Goal: Information Seeking & Learning: Learn about a topic

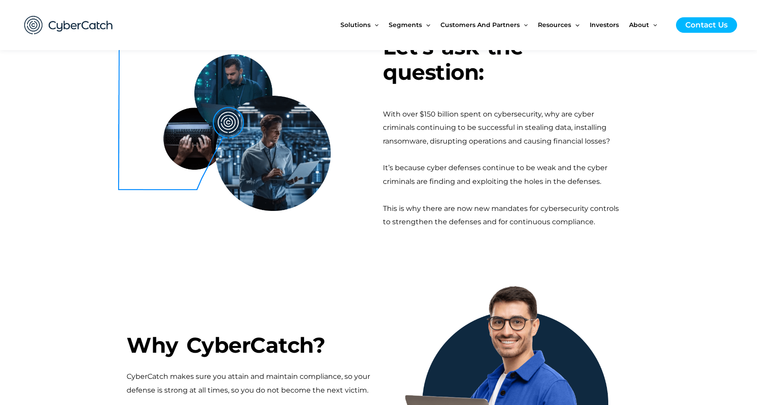
scroll to position [215, 0]
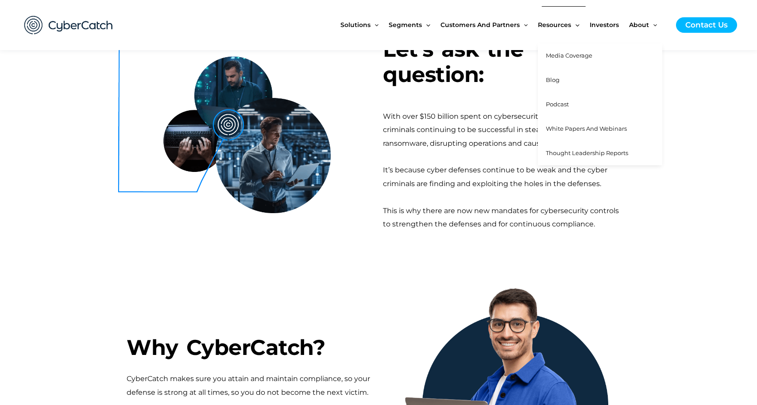
click at [559, 132] on link "White Papers and Webinars" at bounding box center [600, 128] width 124 height 24
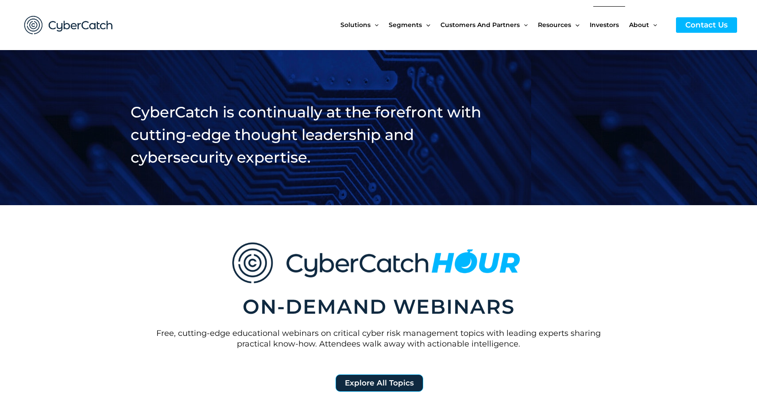
click at [609, 26] on span "Investors" at bounding box center [604, 24] width 29 height 37
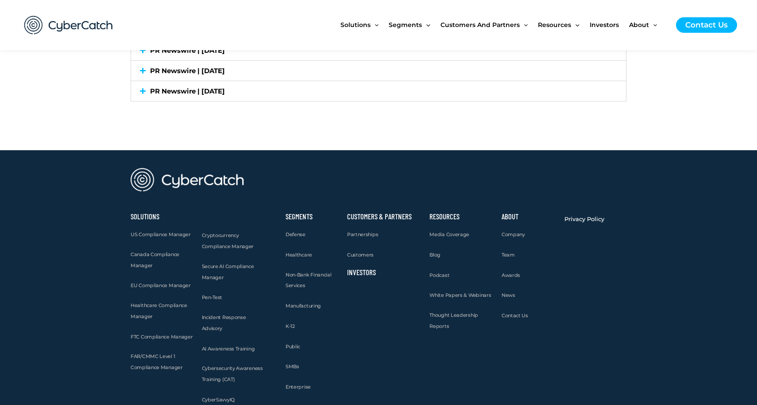
scroll to position [2615, 0]
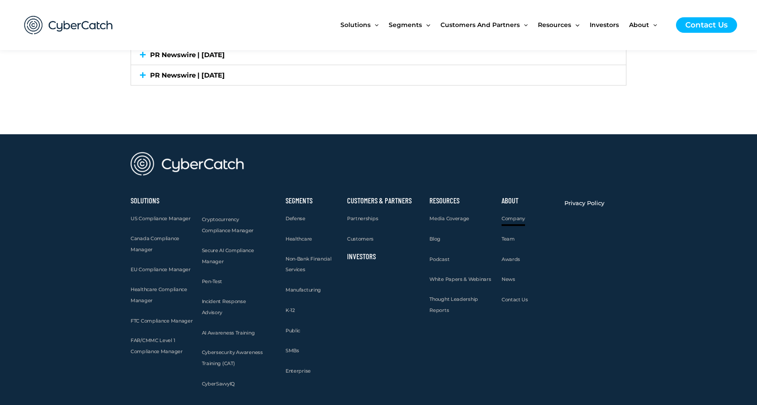
click at [515, 215] on span "Company" at bounding box center [513, 218] width 23 height 6
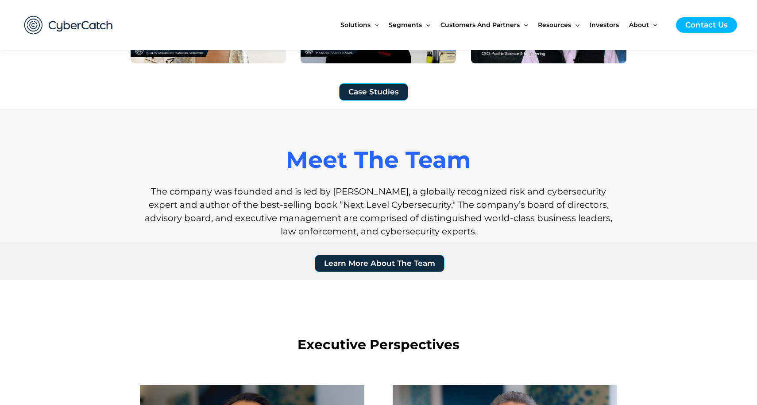
scroll to position [716, 0]
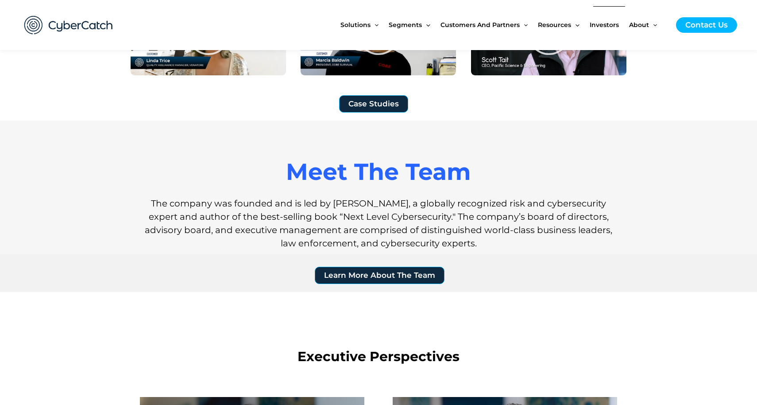
click at [599, 25] on span "Investors" at bounding box center [604, 24] width 29 height 37
